Goal: Check status: Check status

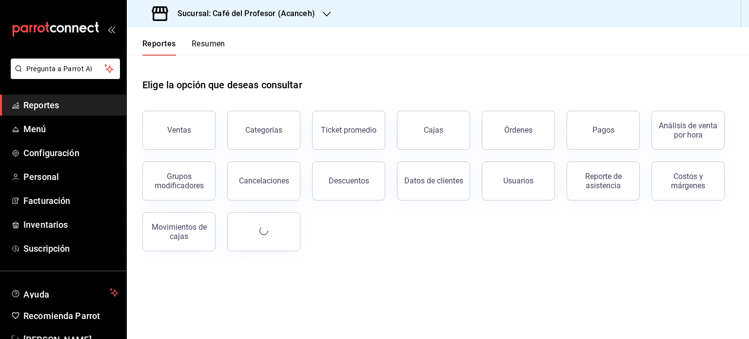
click at [214, 45] on button "Resumen" at bounding box center [209, 47] width 34 height 17
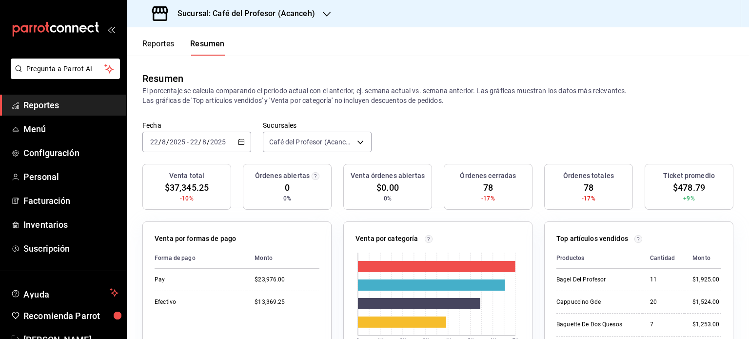
click at [327, 15] on icon "button" at bounding box center [327, 14] width 8 height 8
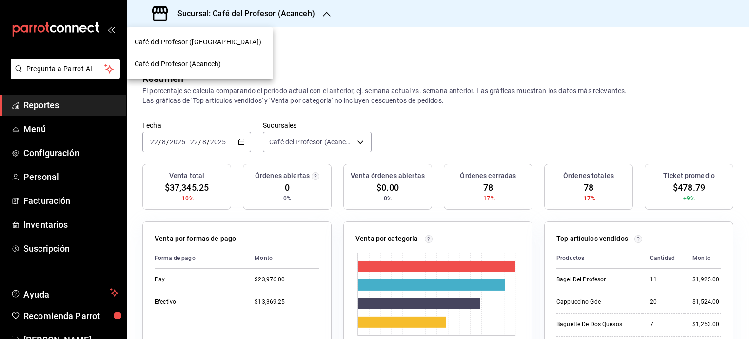
click at [221, 41] on div "Café del Profesor (Cancun)" at bounding box center [200, 42] width 131 height 10
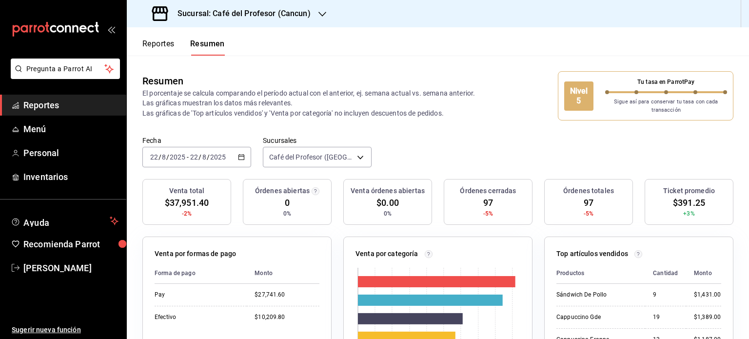
click at [322, 17] on icon "button" at bounding box center [322, 14] width 8 height 8
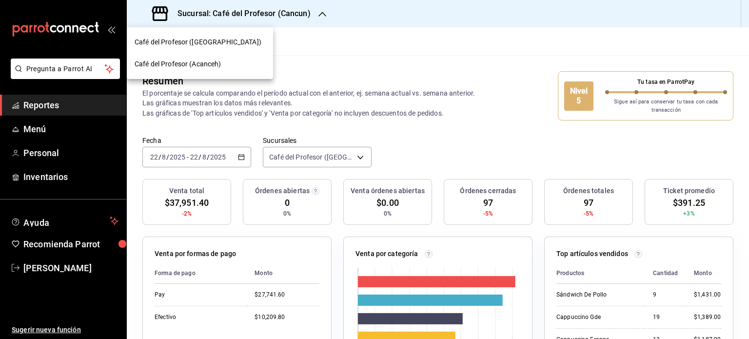
click at [228, 63] on div "Café del Profesor (Acanceh)" at bounding box center [200, 64] width 131 height 10
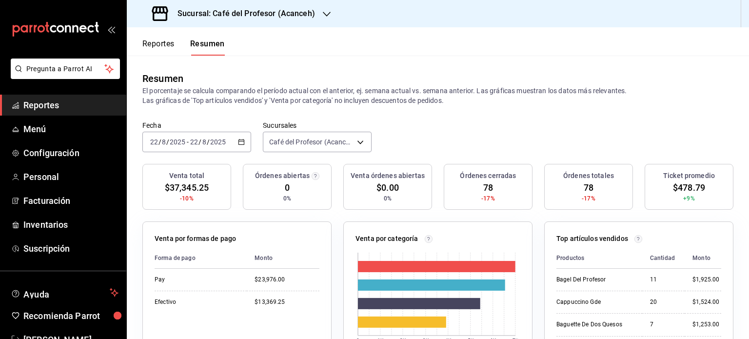
click at [323, 11] on icon "button" at bounding box center [327, 14] width 8 height 8
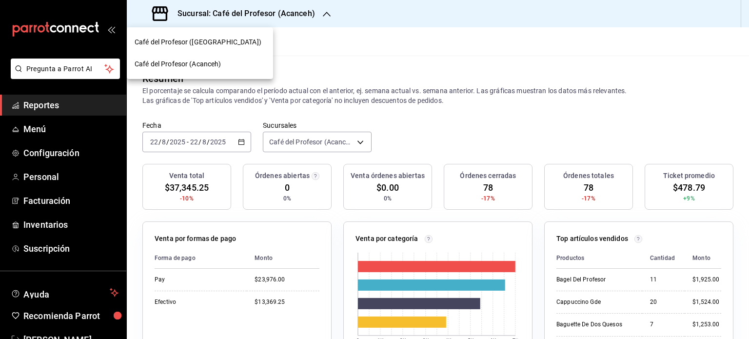
click at [265, 49] on div "Café del Profesor ([GEOGRAPHIC_DATA])" at bounding box center [200, 42] width 146 height 22
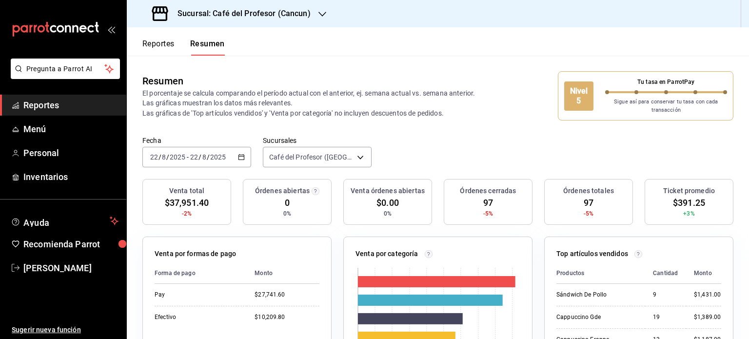
click at [320, 13] on icon "button" at bounding box center [322, 14] width 8 height 8
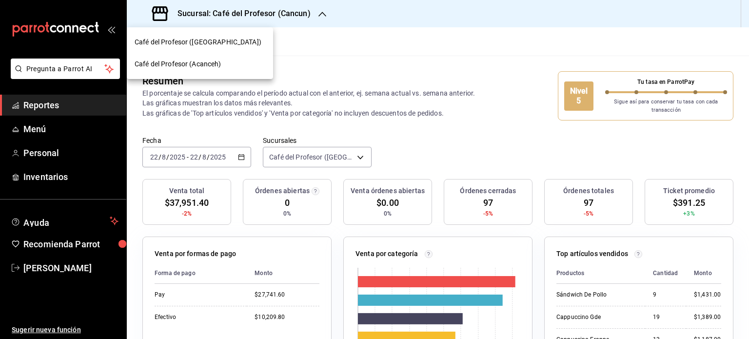
click at [322, 15] on div at bounding box center [374, 169] width 749 height 339
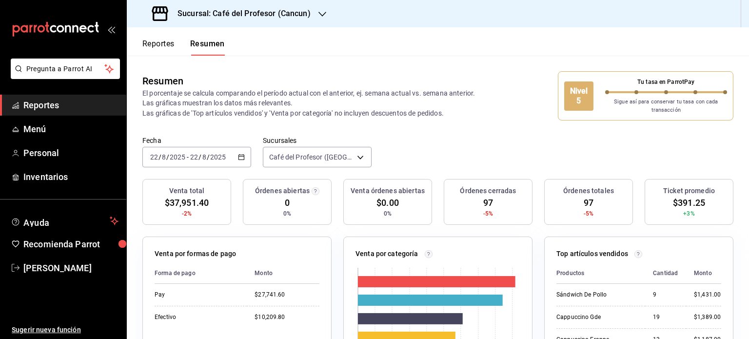
click at [322, 15] on icon "button" at bounding box center [322, 14] width 8 height 8
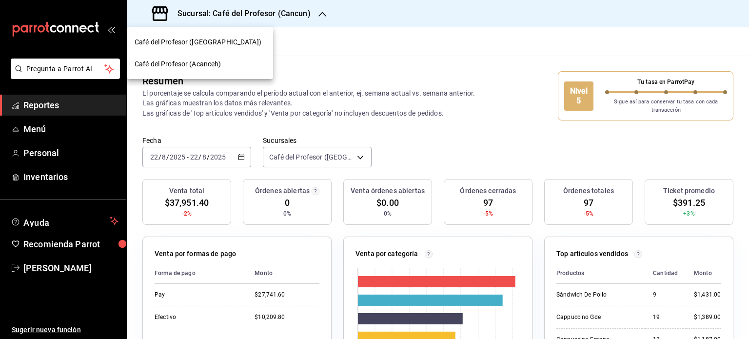
click at [224, 68] on div "Café del Profesor (Acanceh)" at bounding box center [200, 64] width 131 height 10
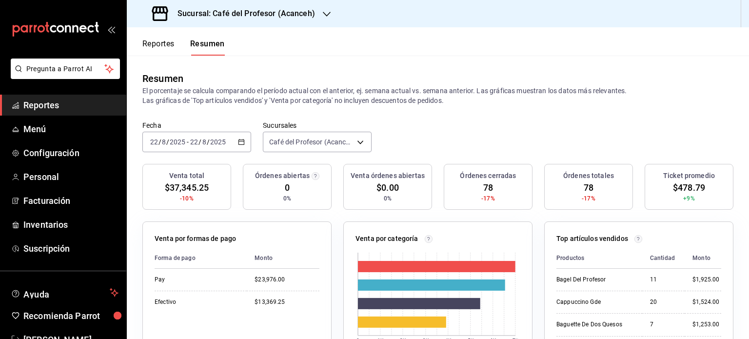
click at [325, 13] on icon "button" at bounding box center [327, 14] width 8 height 8
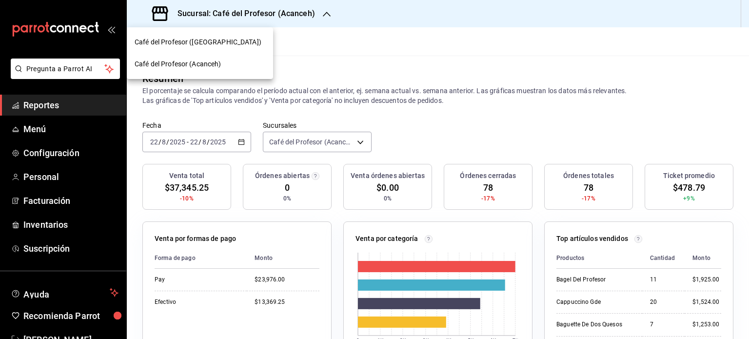
click at [240, 43] on div "Café del Profesor ([GEOGRAPHIC_DATA])" at bounding box center [200, 42] width 131 height 10
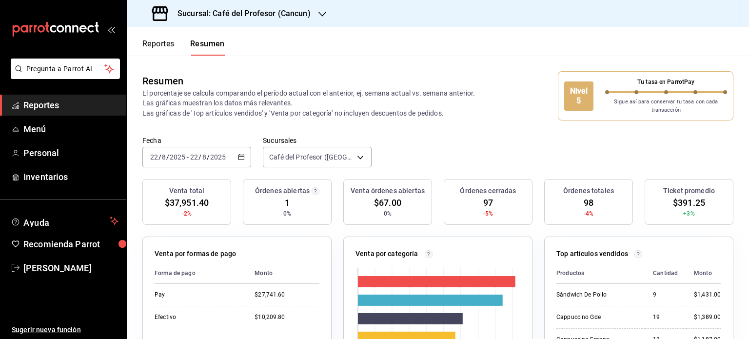
click at [318, 15] on icon "button" at bounding box center [322, 14] width 8 height 8
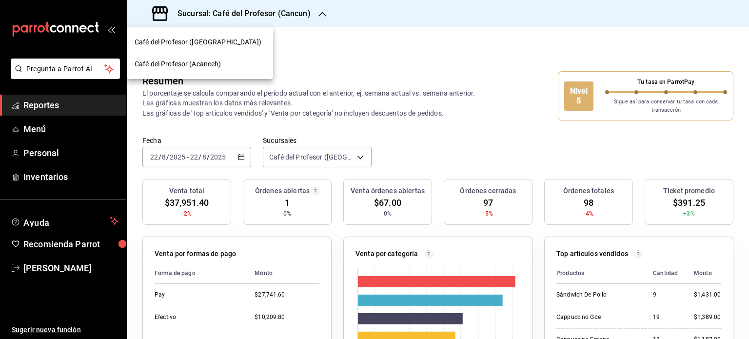
click at [400, 62] on div at bounding box center [374, 169] width 749 height 339
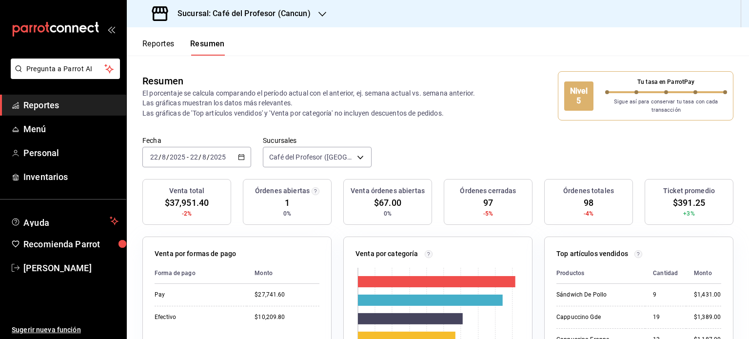
click at [314, 18] on div "Sucursal: Café del Profesor (Cancun)" at bounding box center [232, 13] width 195 height 27
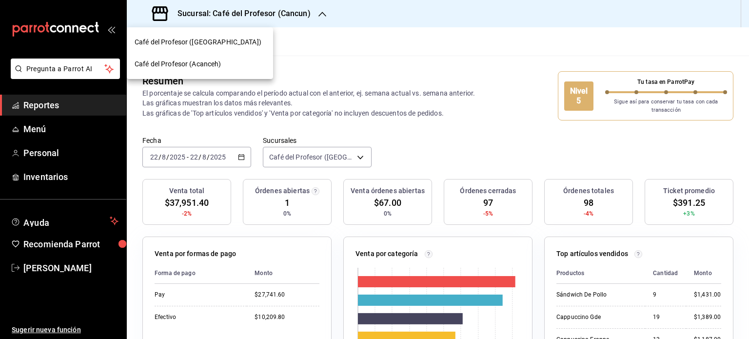
click at [244, 63] on div "Café del Profesor (Acanceh)" at bounding box center [200, 64] width 131 height 10
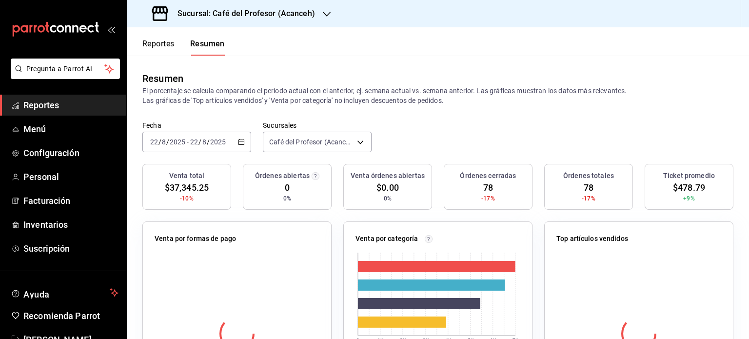
click at [324, 19] on div at bounding box center [327, 14] width 8 height 10
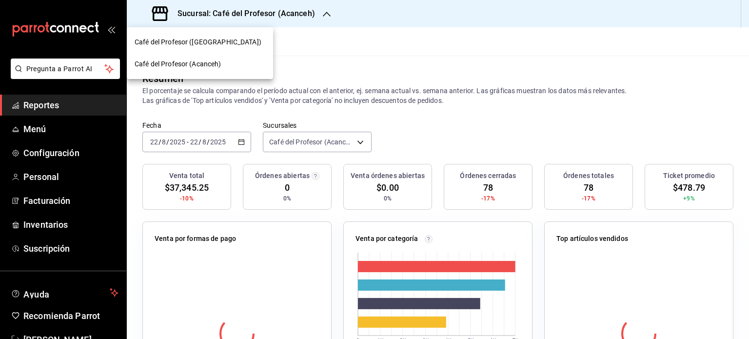
click at [236, 43] on div "Café del Profesor ([GEOGRAPHIC_DATA])" at bounding box center [200, 42] width 131 height 10
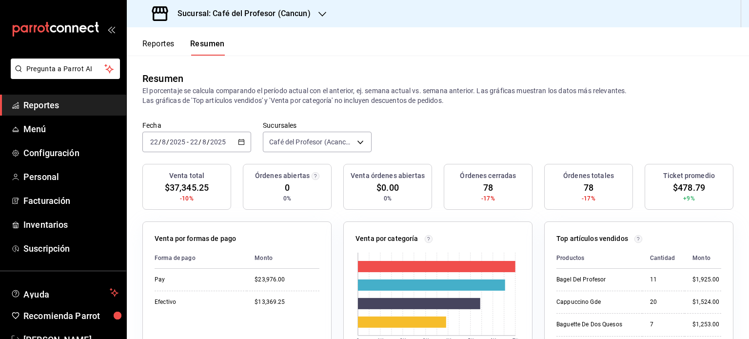
click at [319, 16] on icon "button" at bounding box center [322, 14] width 8 height 8
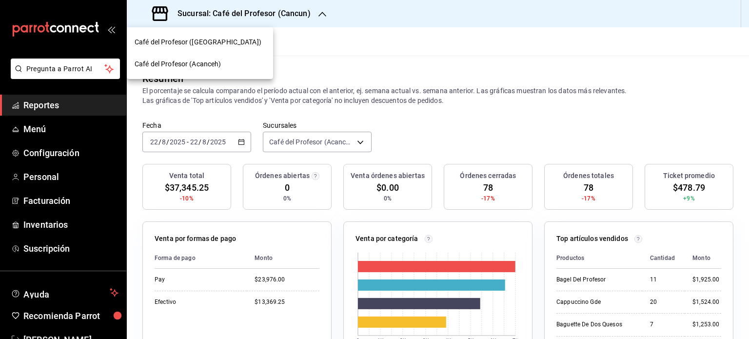
click at [189, 63] on span "Café del Profesor (Acanceh)" at bounding box center [178, 64] width 87 height 10
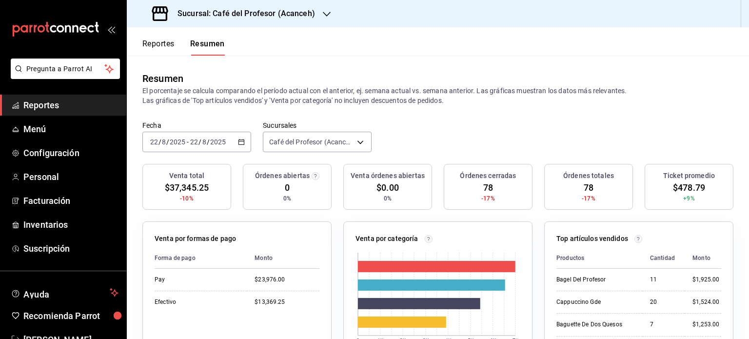
click at [323, 15] on icon "button" at bounding box center [327, 14] width 8 height 8
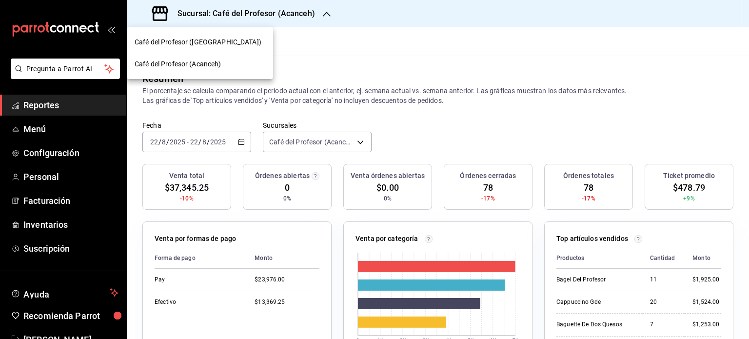
click at [242, 40] on div "Café del Profesor ([GEOGRAPHIC_DATA])" at bounding box center [200, 42] width 131 height 10
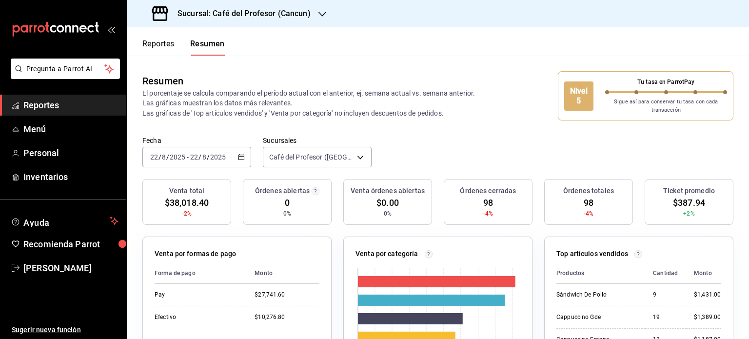
click at [318, 13] on icon "button" at bounding box center [322, 14] width 8 height 8
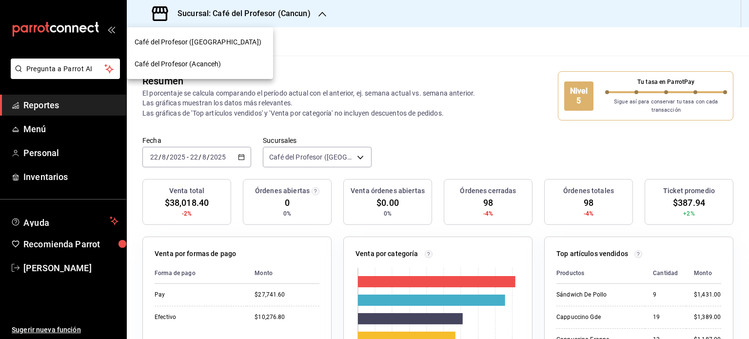
click at [225, 64] on div "Café del Profesor (Acanceh)" at bounding box center [200, 64] width 131 height 10
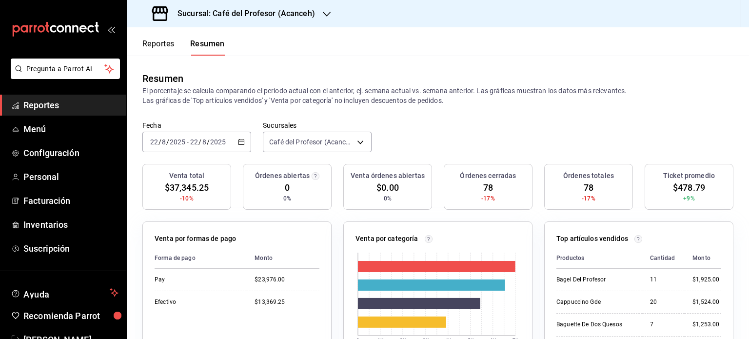
click at [239, 142] on icon "button" at bounding box center [241, 141] width 7 height 7
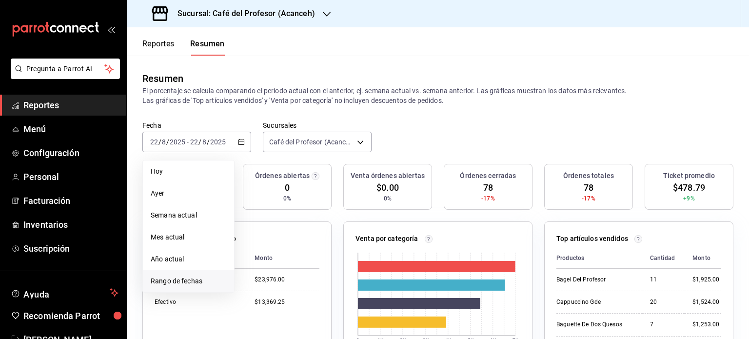
click at [213, 282] on span "Rango de fechas" at bounding box center [189, 281] width 76 height 10
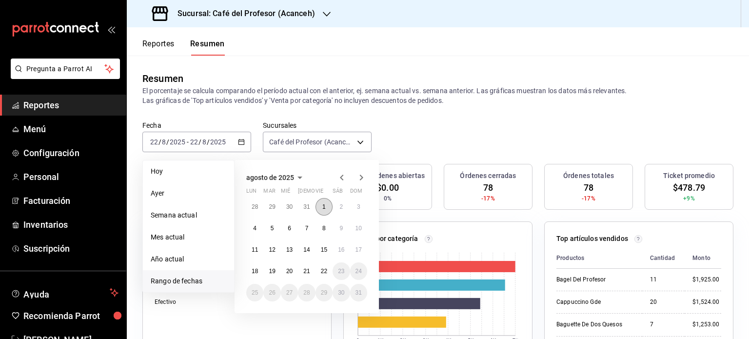
click at [322, 210] on button "1" at bounding box center [323, 207] width 17 height 18
click at [322, 271] on abbr "22" at bounding box center [324, 271] width 6 height 7
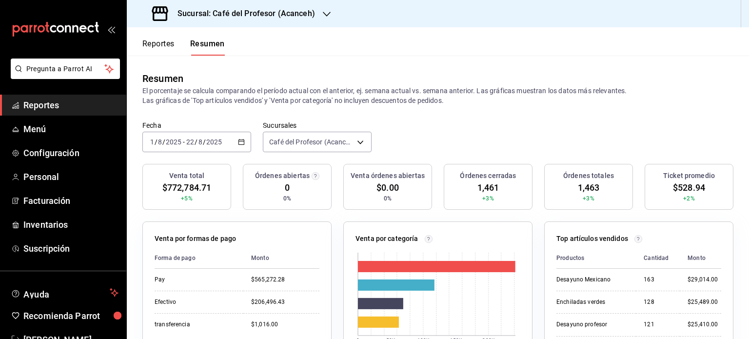
click at [324, 16] on icon "button" at bounding box center [327, 14] width 8 height 8
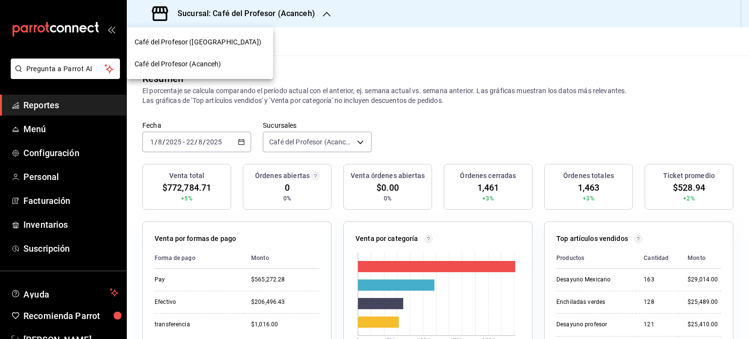
click at [215, 38] on span "Café del Profesor ([GEOGRAPHIC_DATA])" at bounding box center [198, 42] width 127 height 10
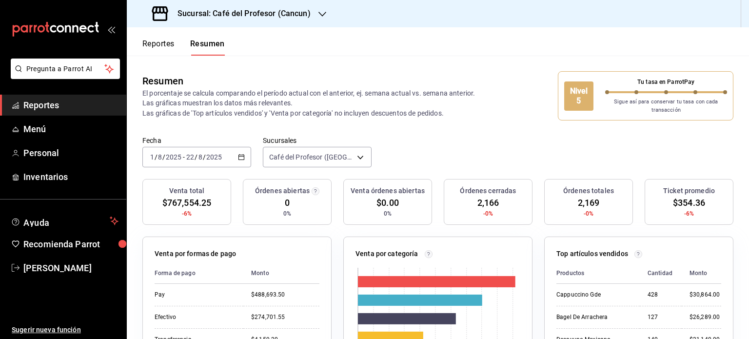
click at [318, 11] on icon "button" at bounding box center [322, 14] width 8 height 8
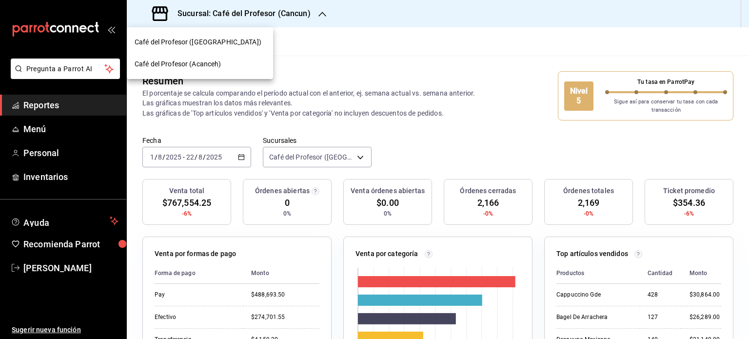
click at [222, 68] on div "Café del Profesor (Acanceh)" at bounding box center [200, 64] width 131 height 10
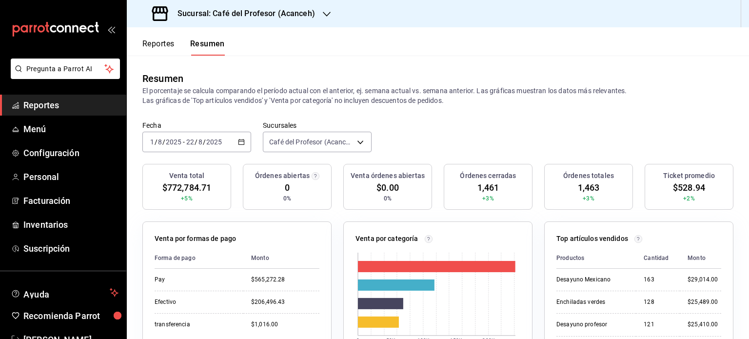
click at [326, 15] on icon "button" at bounding box center [327, 14] width 8 height 8
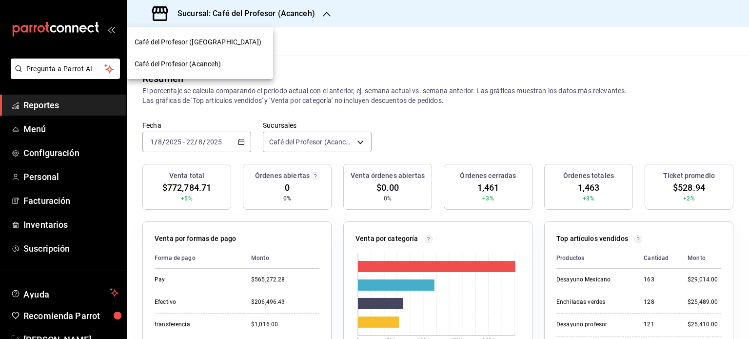
click at [228, 41] on div "Café del Profesor ([GEOGRAPHIC_DATA])" at bounding box center [200, 42] width 131 height 10
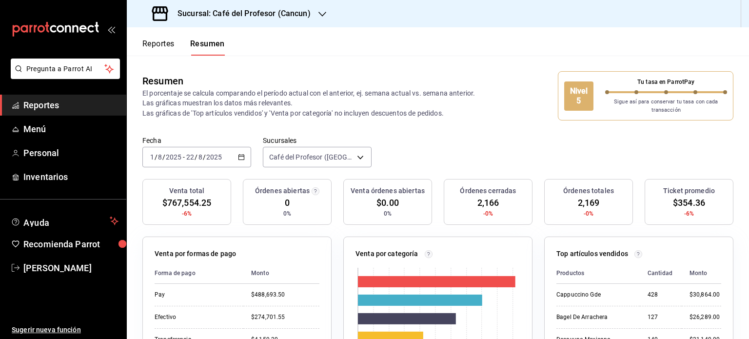
click at [238, 159] on icon "button" at bounding box center [241, 157] width 7 height 7
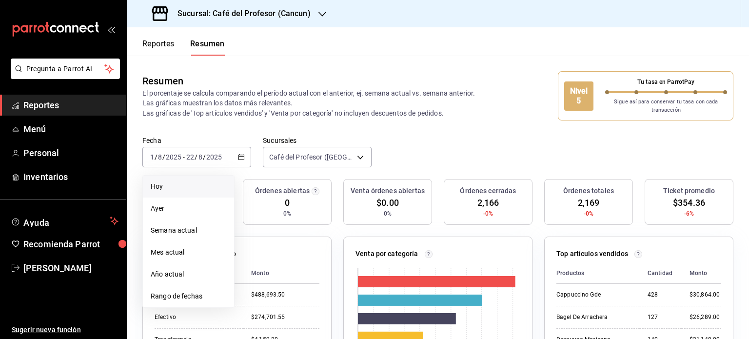
click at [195, 183] on span "Hoy" at bounding box center [189, 186] width 76 height 10
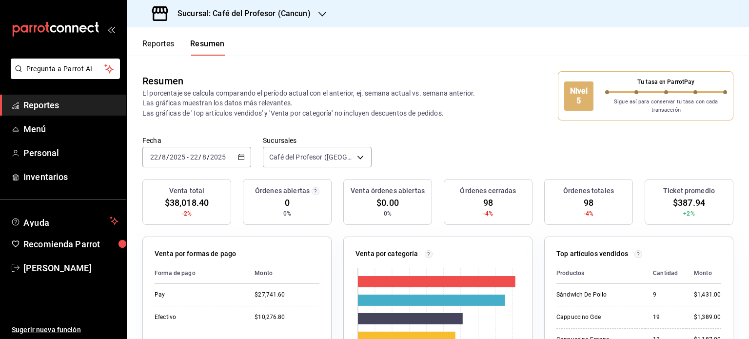
click at [319, 15] on icon "button" at bounding box center [322, 14] width 8 height 8
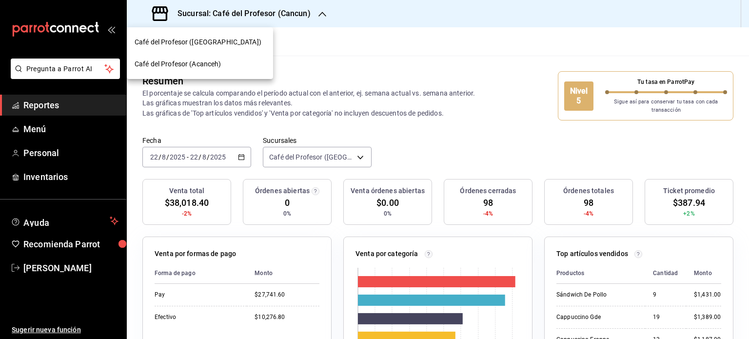
click at [228, 64] on div "Café del Profesor (Acanceh)" at bounding box center [200, 64] width 131 height 10
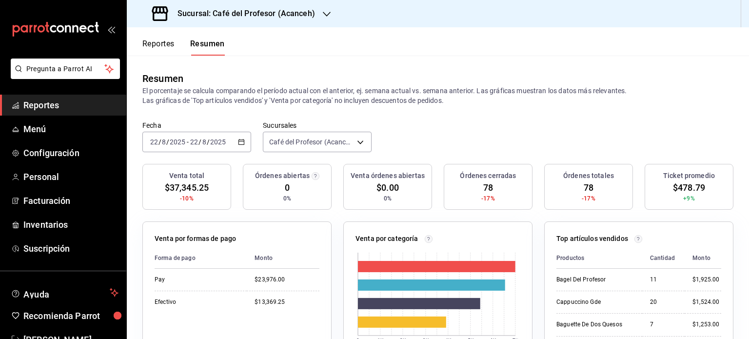
click at [325, 10] on icon "button" at bounding box center [327, 14] width 8 height 8
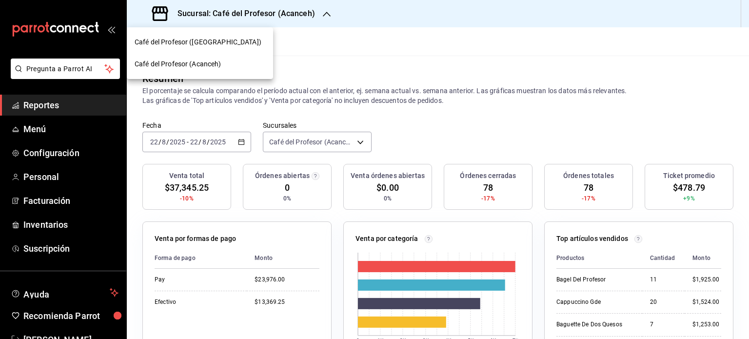
click at [253, 41] on div "Café del Profesor ([GEOGRAPHIC_DATA])" at bounding box center [200, 42] width 131 height 10
